Goal: Use online tool/utility: Utilize a website feature to perform a specific function

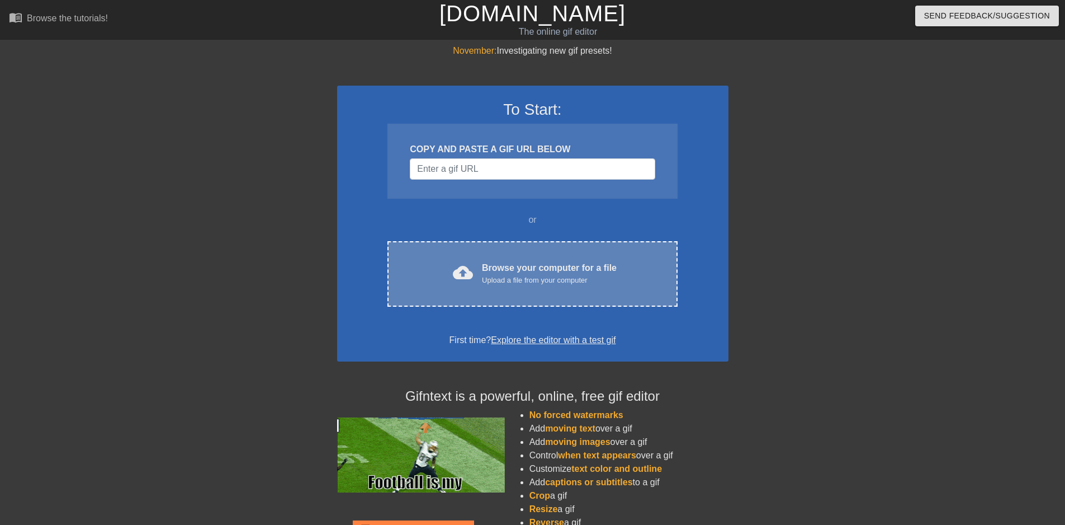
click at [526, 280] on div "Upload a file from your computer" at bounding box center [549, 280] width 135 height 11
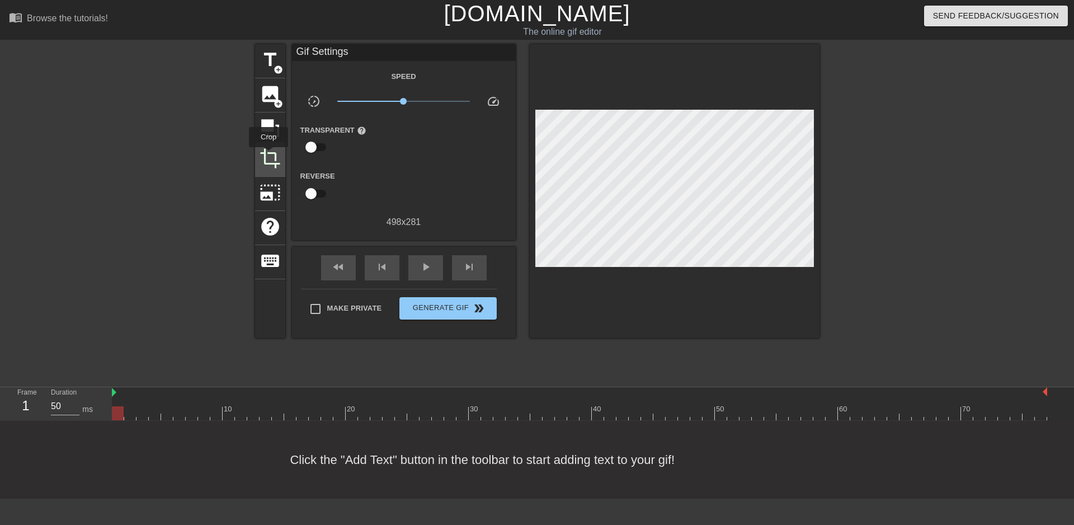
click at [268, 155] on span "crop" at bounding box center [269, 158] width 21 height 21
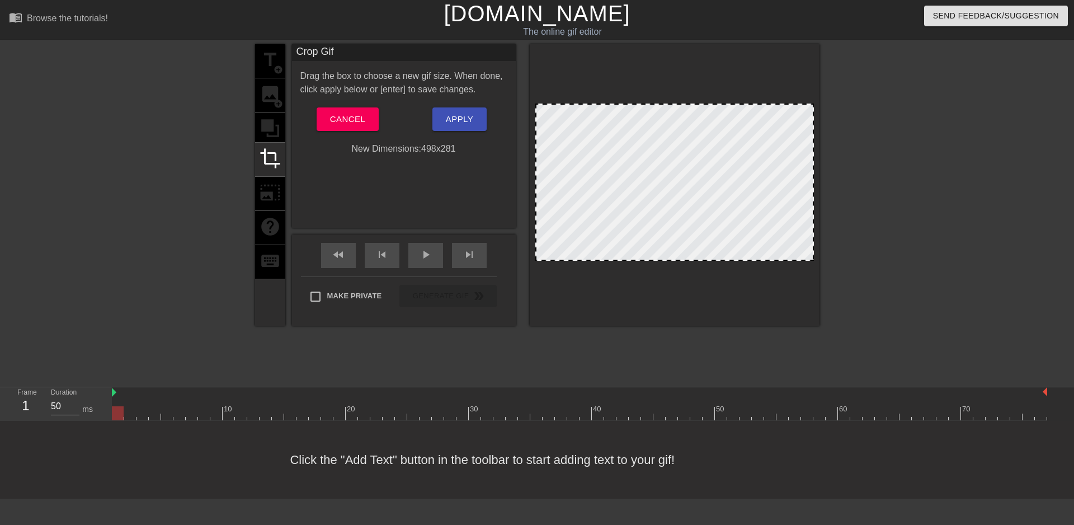
drag, startPoint x: 680, startPoint y: 103, endPoint x: 679, endPoint y: 72, distance: 31.9
click at [679, 72] on div at bounding box center [675, 184] width 290 height 281
click at [347, 108] on button "Cancel" at bounding box center [348, 118] width 62 height 23
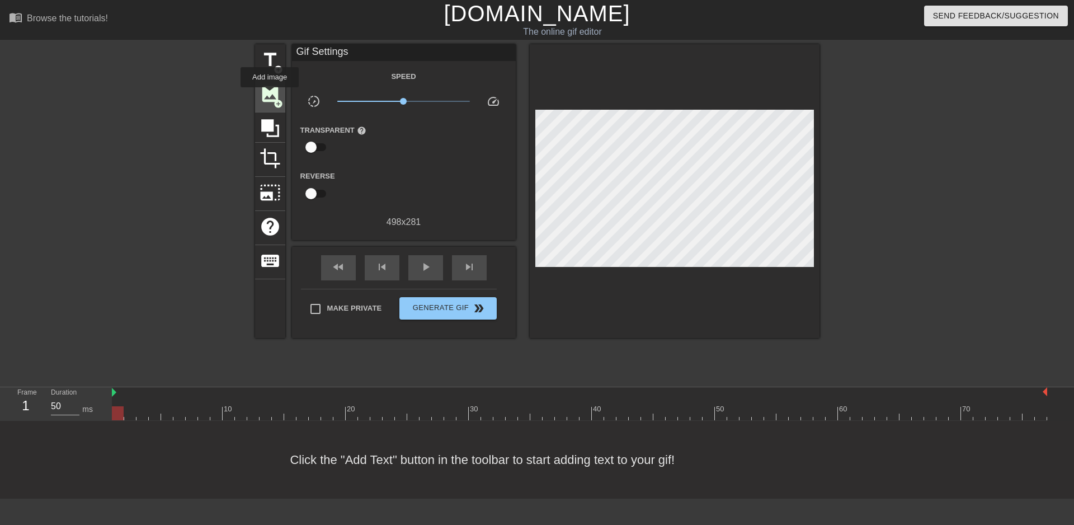
click at [270, 95] on span "image" at bounding box center [269, 93] width 21 height 21
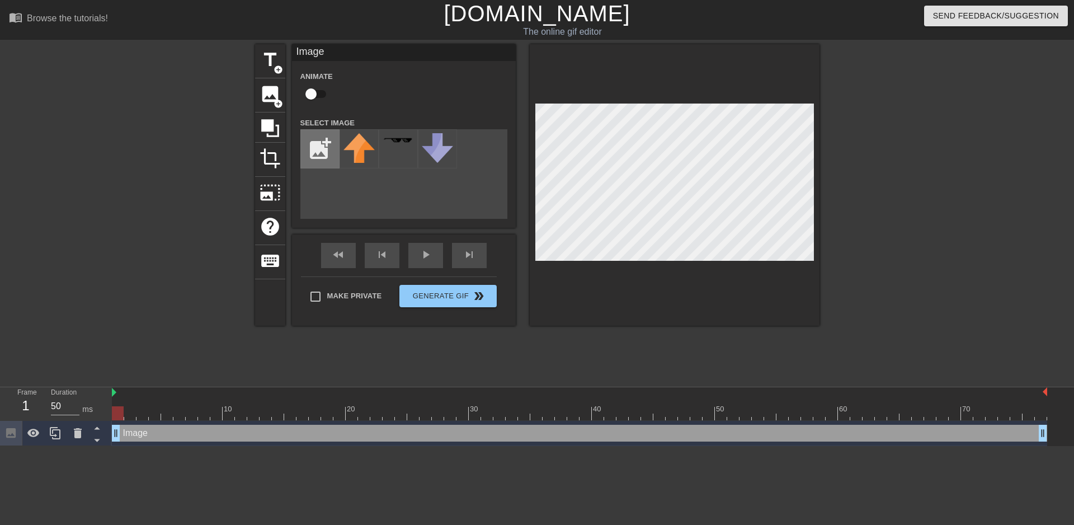
click at [323, 158] on input "file" at bounding box center [320, 149] width 38 height 38
type input "C:\fakepath\49647bbe-cd22-4097-9359-0e38e4e125ad.jpg"
click at [367, 151] on div at bounding box center [358, 148] width 39 height 39
click at [814, 150] on div at bounding box center [675, 184] width 290 height 281
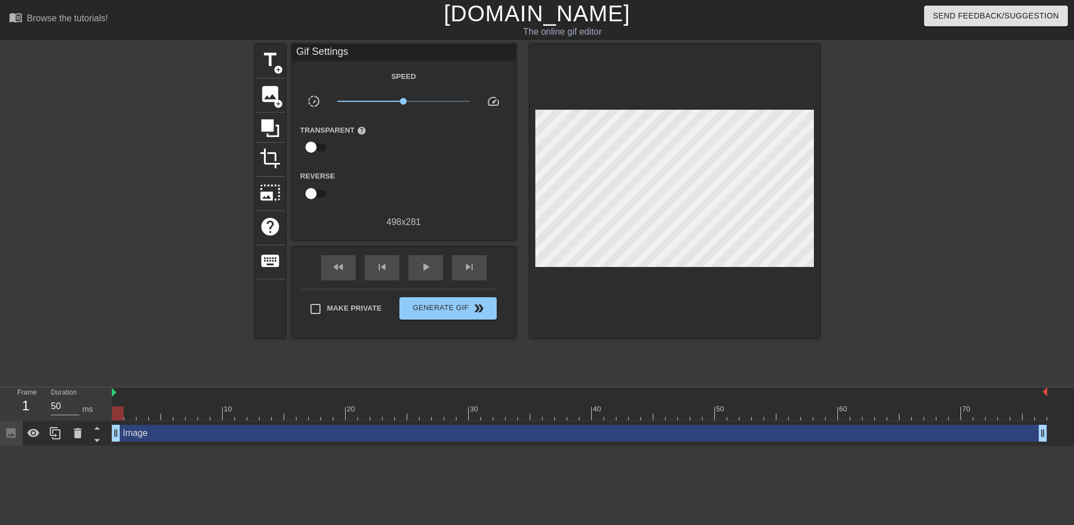
click at [732, 295] on div at bounding box center [675, 191] width 290 height 294
click at [925, 215] on div at bounding box center [917, 212] width 168 height 336
click at [417, 268] on div "play_arrow" at bounding box center [425, 267] width 35 height 25
click at [270, 88] on span "image" at bounding box center [269, 93] width 21 height 21
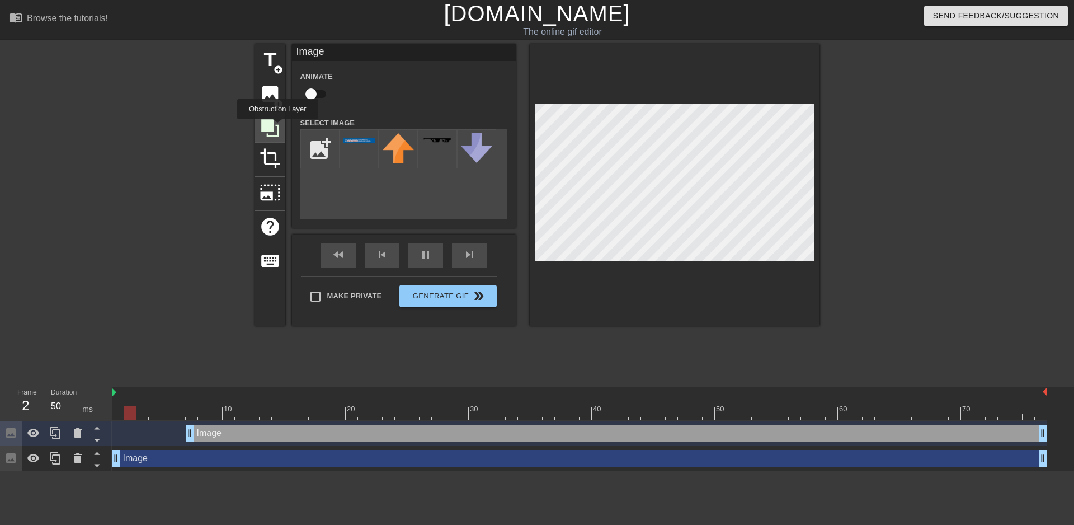
click at [277, 127] on icon at bounding box center [270, 128] width 18 height 18
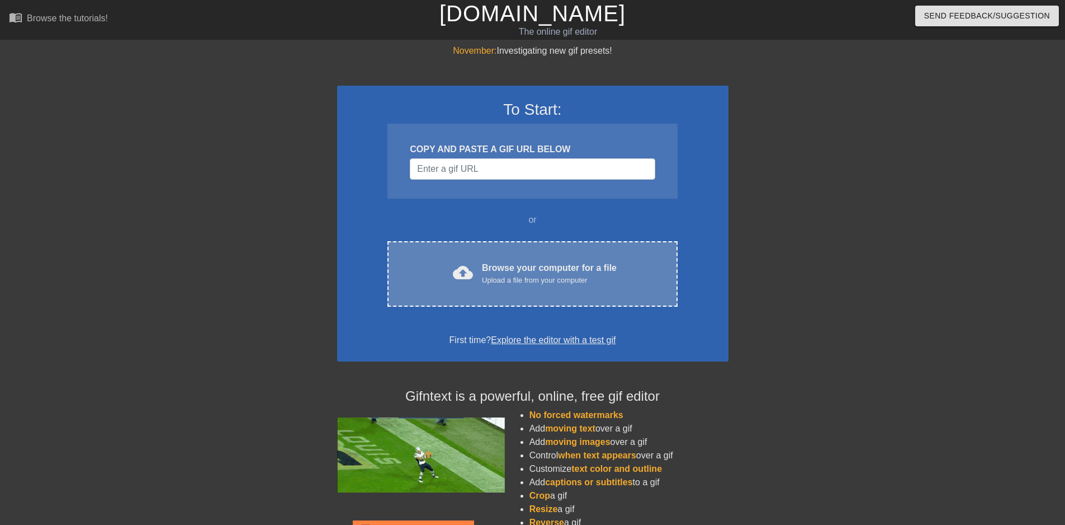
click at [523, 275] on div "Upload a file from your computer" at bounding box center [549, 280] width 135 height 11
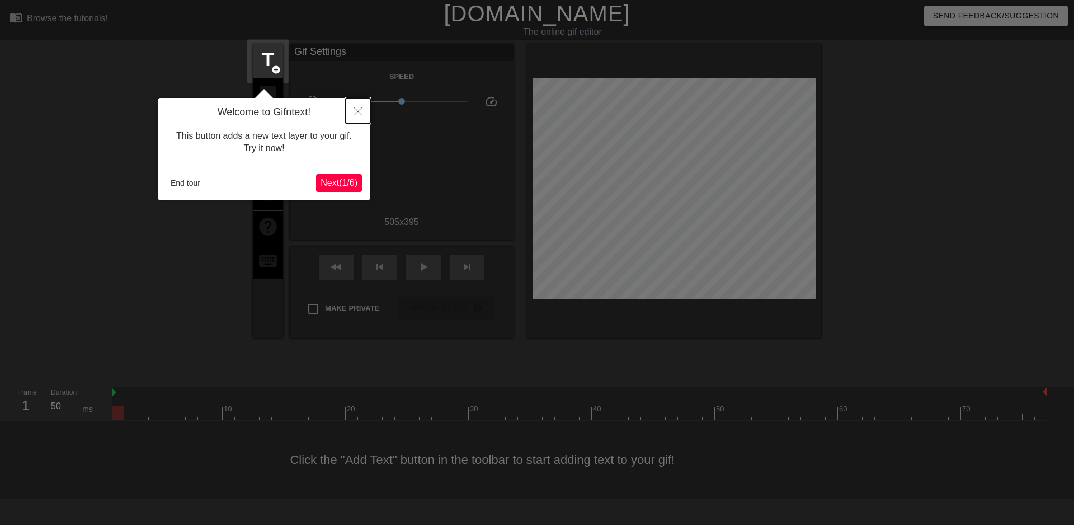
click at [356, 108] on icon "Close" at bounding box center [358, 111] width 8 height 8
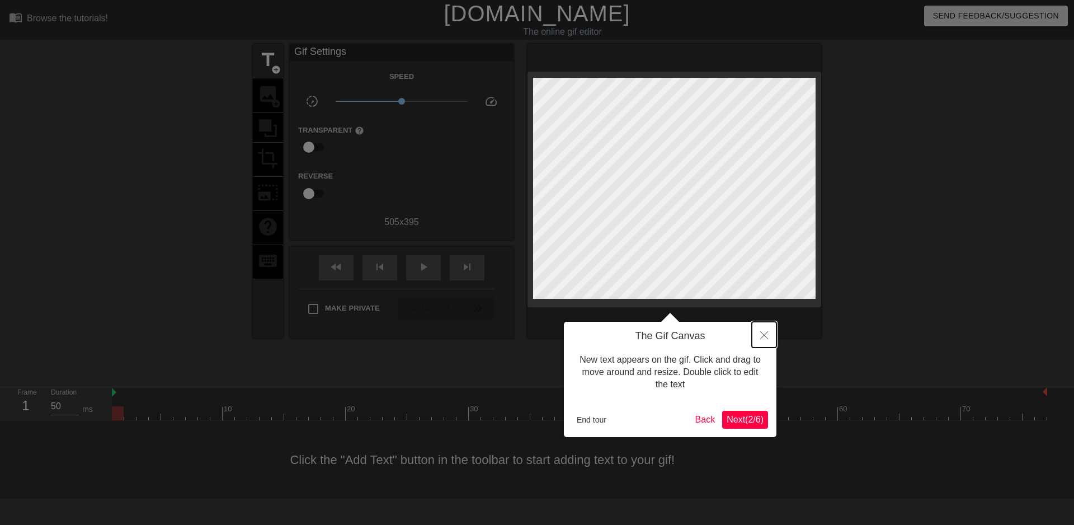
click at [767, 335] on icon "Close" at bounding box center [764, 335] width 8 height 8
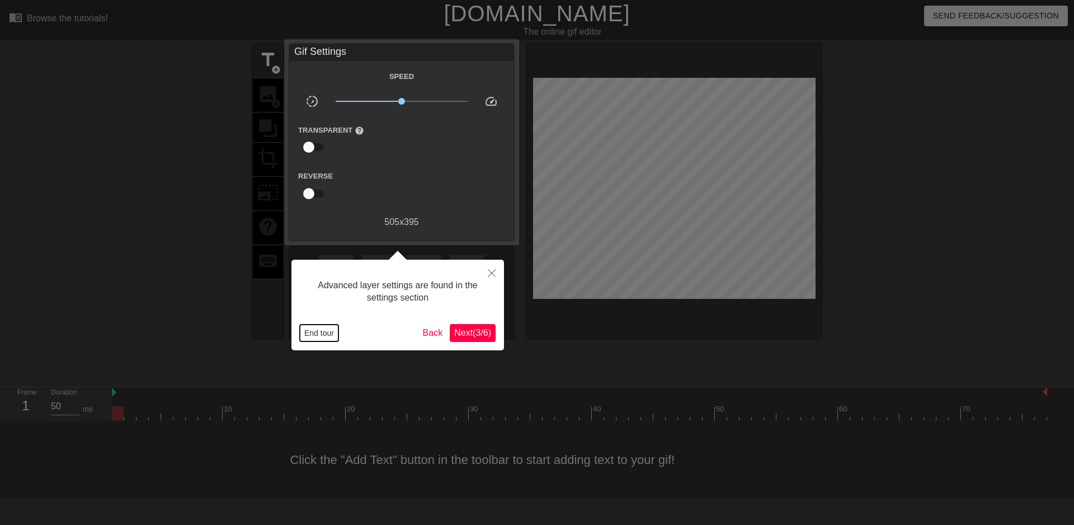
click at [323, 336] on button "End tour" at bounding box center [319, 332] width 39 height 17
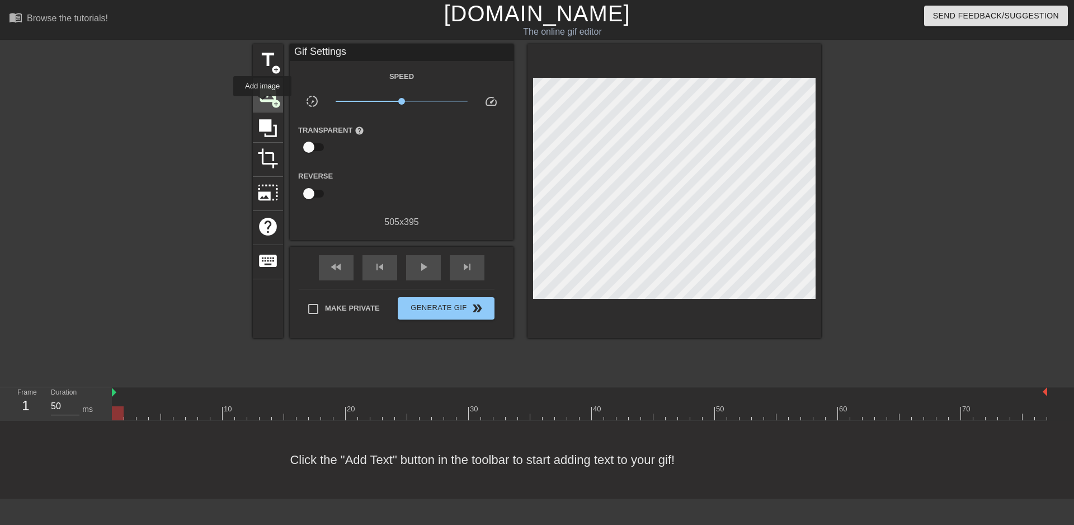
click at [264, 103] on span "image" at bounding box center [267, 93] width 21 height 21
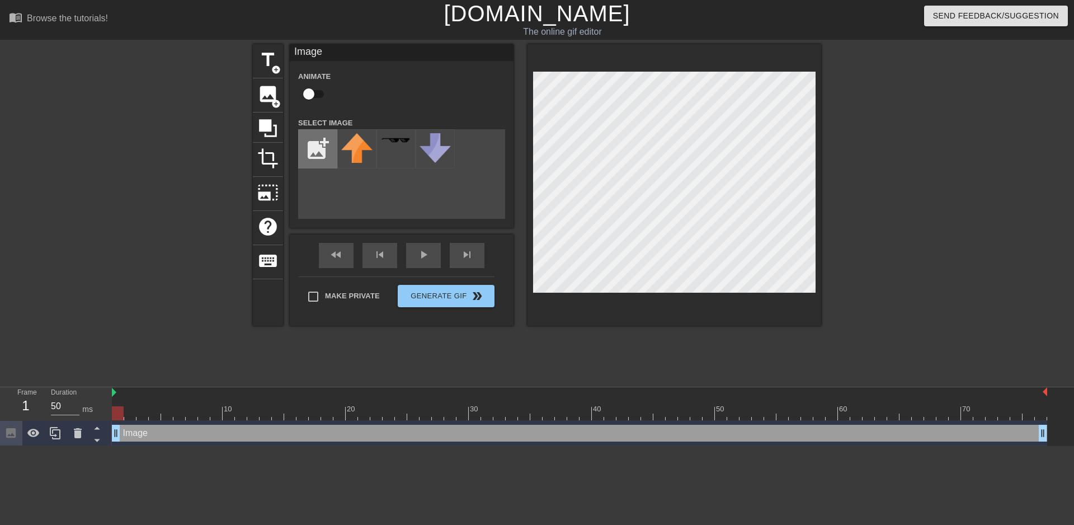
click at [318, 150] on input "file" at bounding box center [318, 149] width 38 height 38
type input "C:\fakepath\49647bbe-cd22-4097-9359-0e38e4e125ad.jpg"
click at [369, 155] on div at bounding box center [356, 148] width 39 height 39
click at [818, 138] on div at bounding box center [674, 184] width 294 height 281
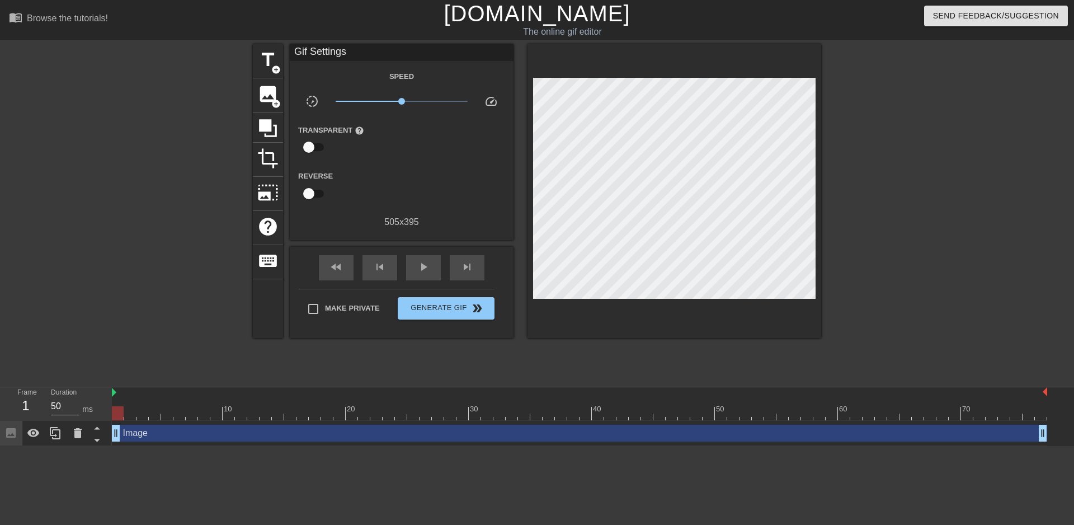
click at [945, 178] on div at bounding box center [918, 212] width 168 height 336
click at [431, 267] on div "play_arrow" at bounding box center [423, 267] width 35 height 25
click at [446, 305] on span "Generate Gif double_arrow" at bounding box center [446, 307] width 88 height 13
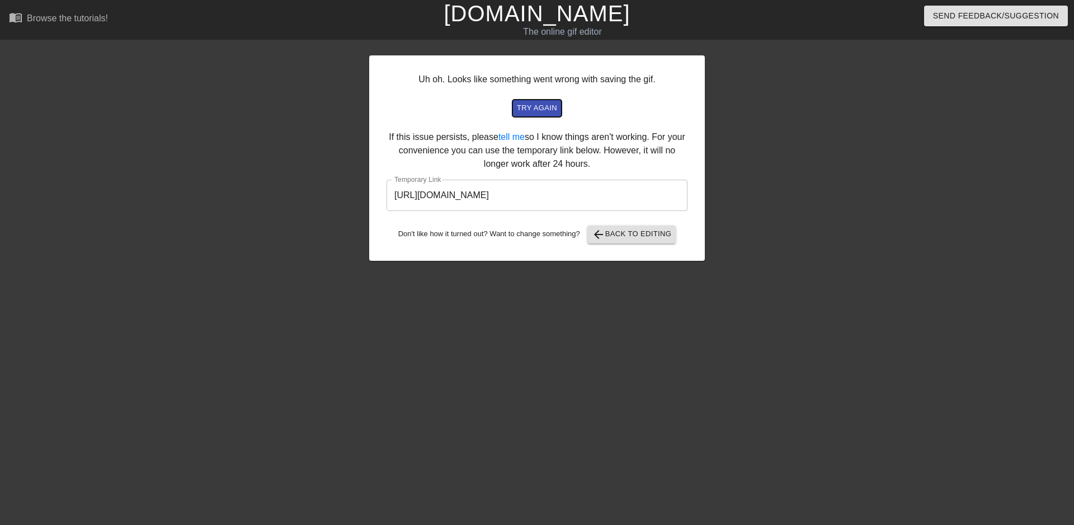
click at [541, 103] on span "try again" at bounding box center [537, 108] width 40 height 13
click at [603, 196] on input "https://www.gifntext.com/temp_generations/OfQy6MKF.gif" at bounding box center [536, 195] width 301 height 31
drag, startPoint x: 639, startPoint y: 195, endPoint x: 366, endPoint y: 192, distance: 272.4
click at [366, 192] on div "Uh oh. Looks like something went wrong with saving the gif. try again If this i…" at bounding box center [537, 212] width 1074 height 336
